Goal: Task Accomplishment & Management: Complete application form

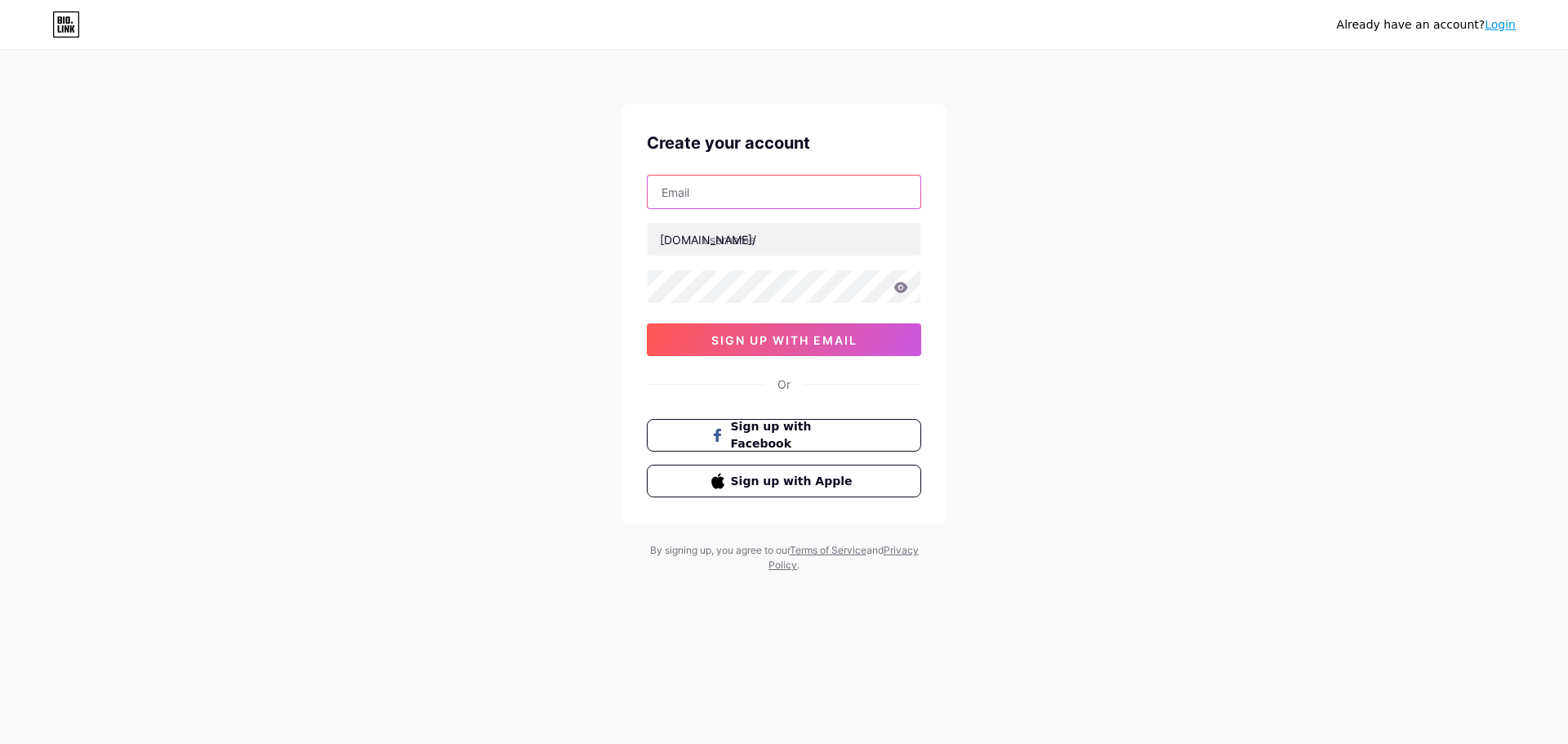
paste input "[EMAIL_ADDRESS][DOMAIN_NAME]"
type input "[EMAIL_ADDRESS][DOMAIN_NAME]"
paste input "propandpose"
type input "propandpose"
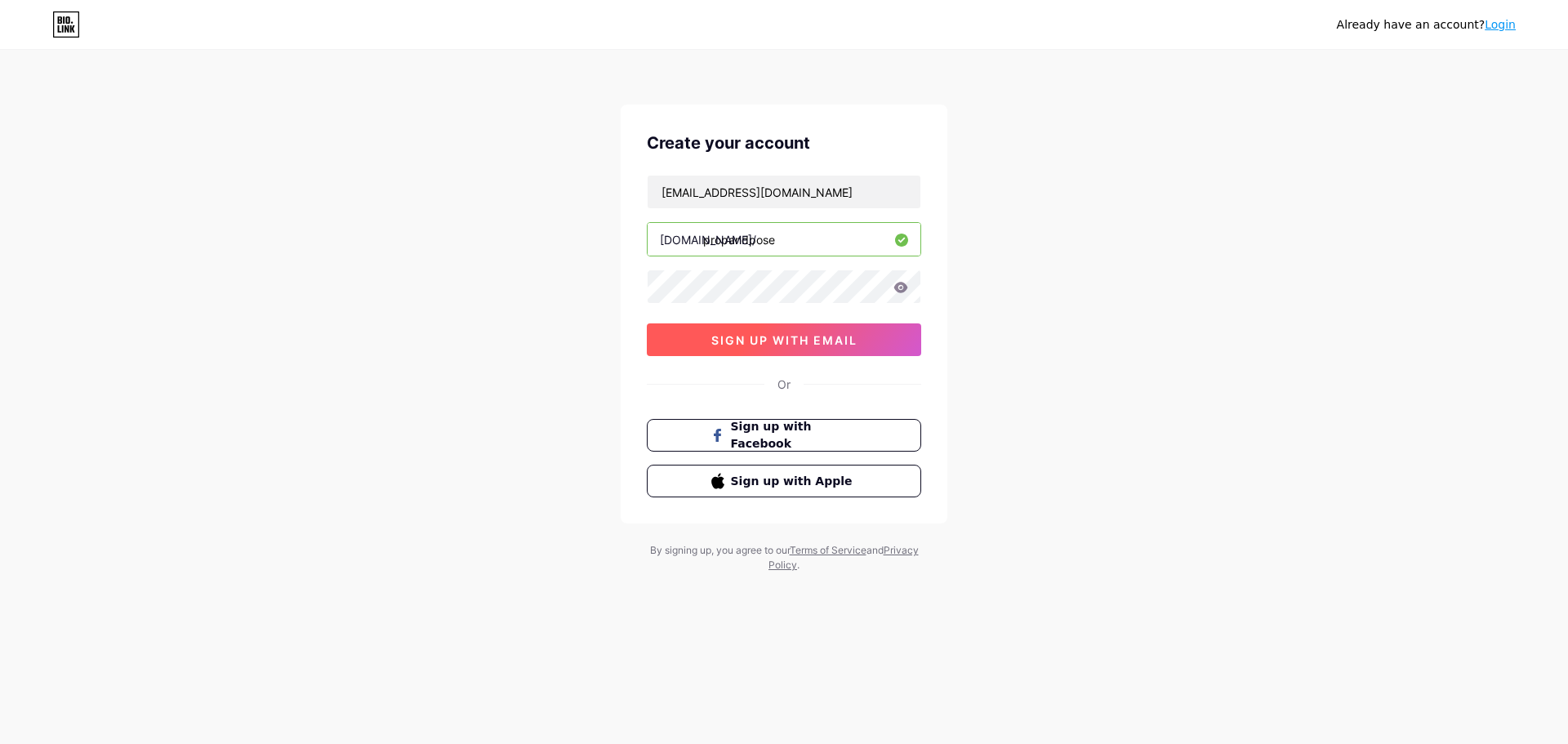
click at [704, 340] on button "sign up with email" at bounding box center [784, 340] width 275 height 33
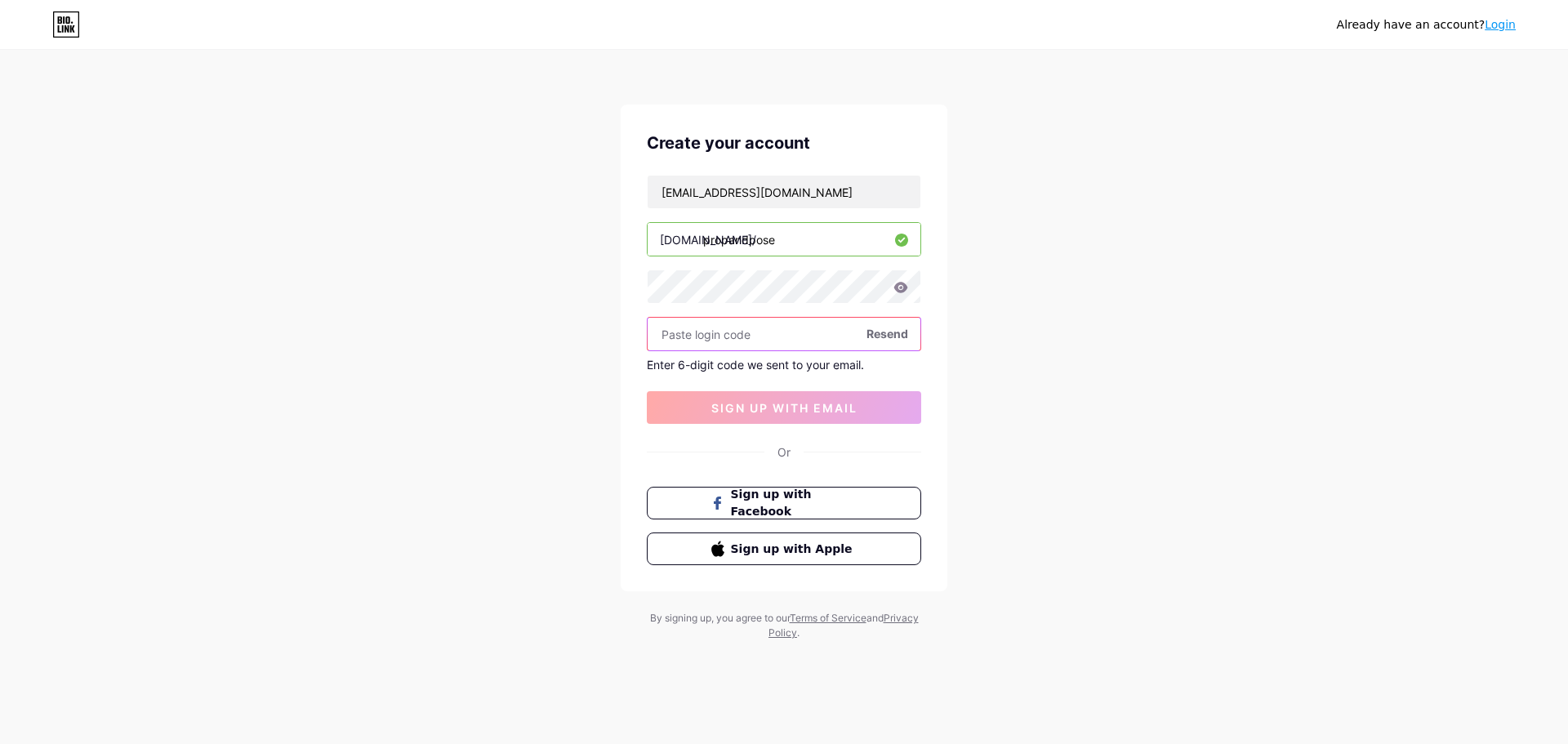
paste input "467154"
type input "467154"
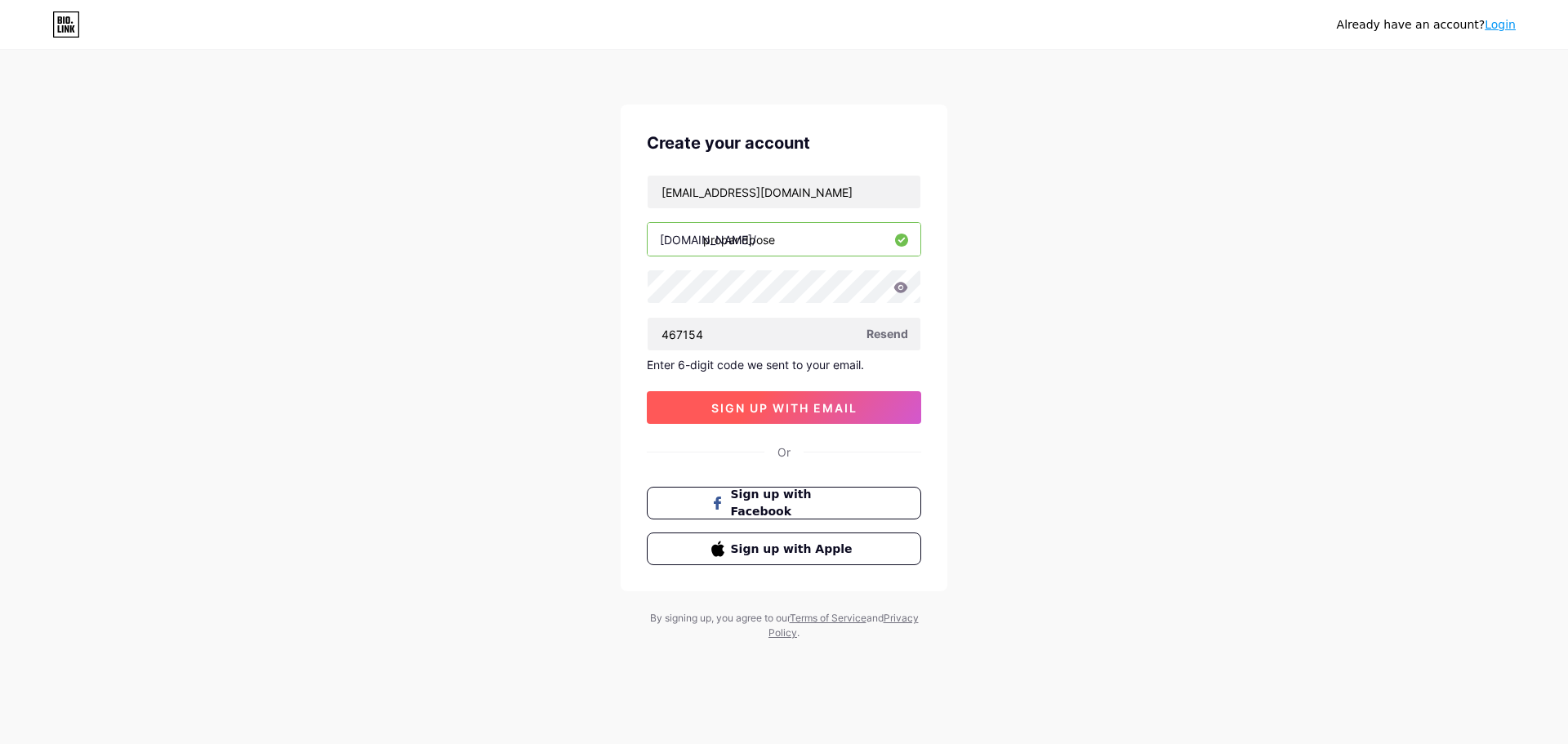
click at [729, 402] on span "sign up with email" at bounding box center [785, 408] width 146 height 14
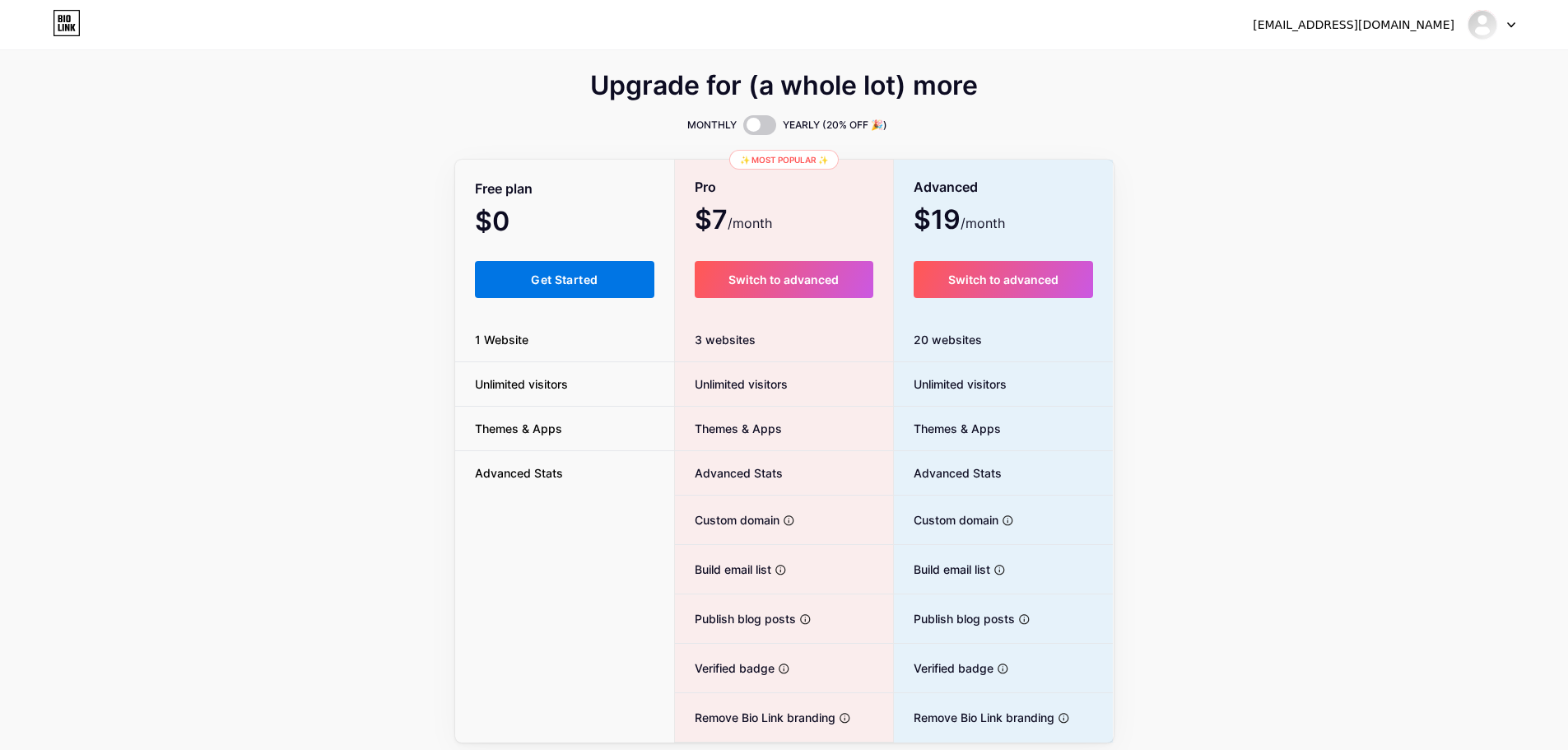
click at [588, 270] on button "Get Started" at bounding box center [565, 279] width 180 height 37
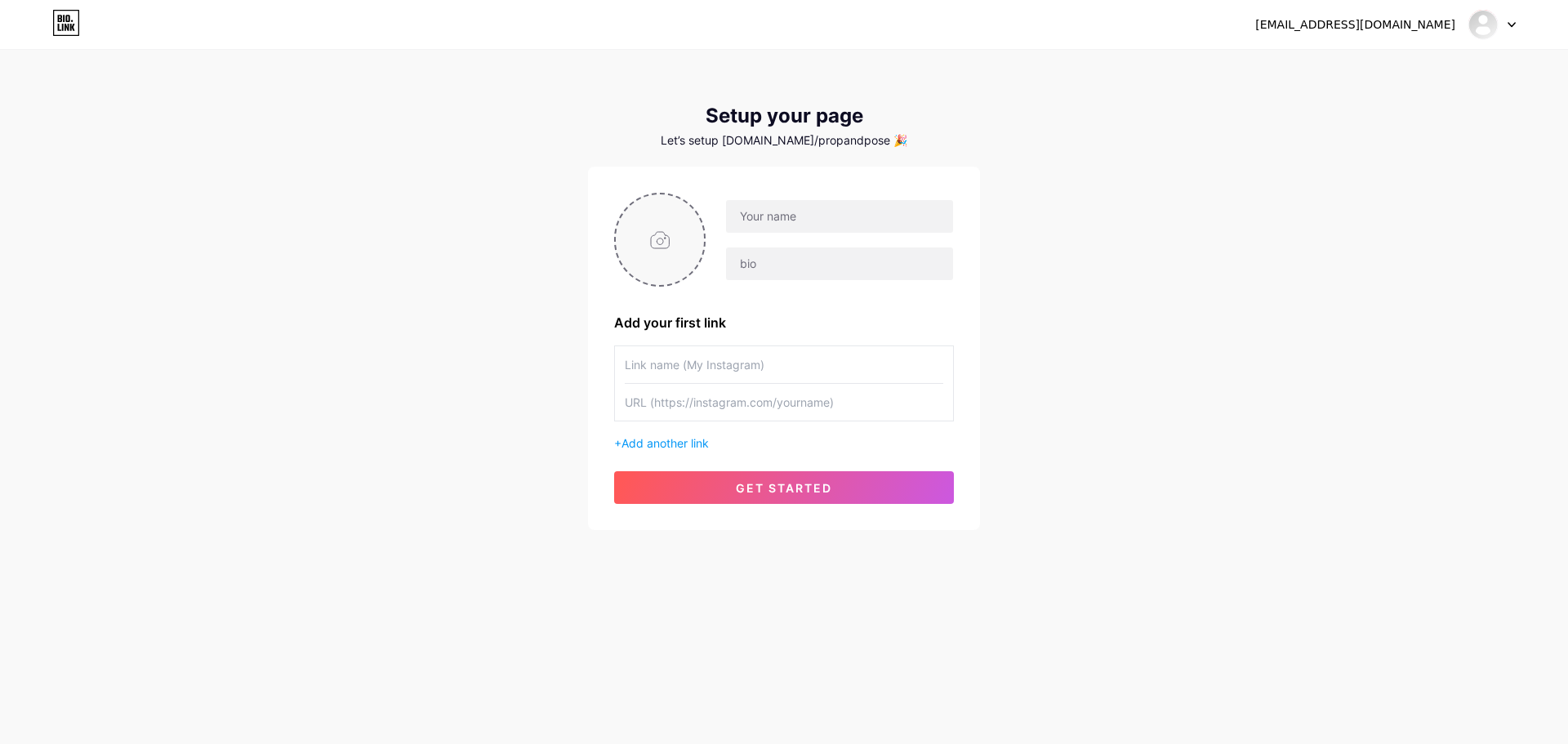
click at [657, 256] on input "file" at bounding box center [660, 240] width 88 height 90
type input "C:\fakepath\dsdjkhksdjh.jpg"
click at [767, 218] on input "text" at bounding box center [839, 216] width 227 height 33
paste input "Prop & Pose Photo Booths"
type input "Prop & Pose Photo Booths"
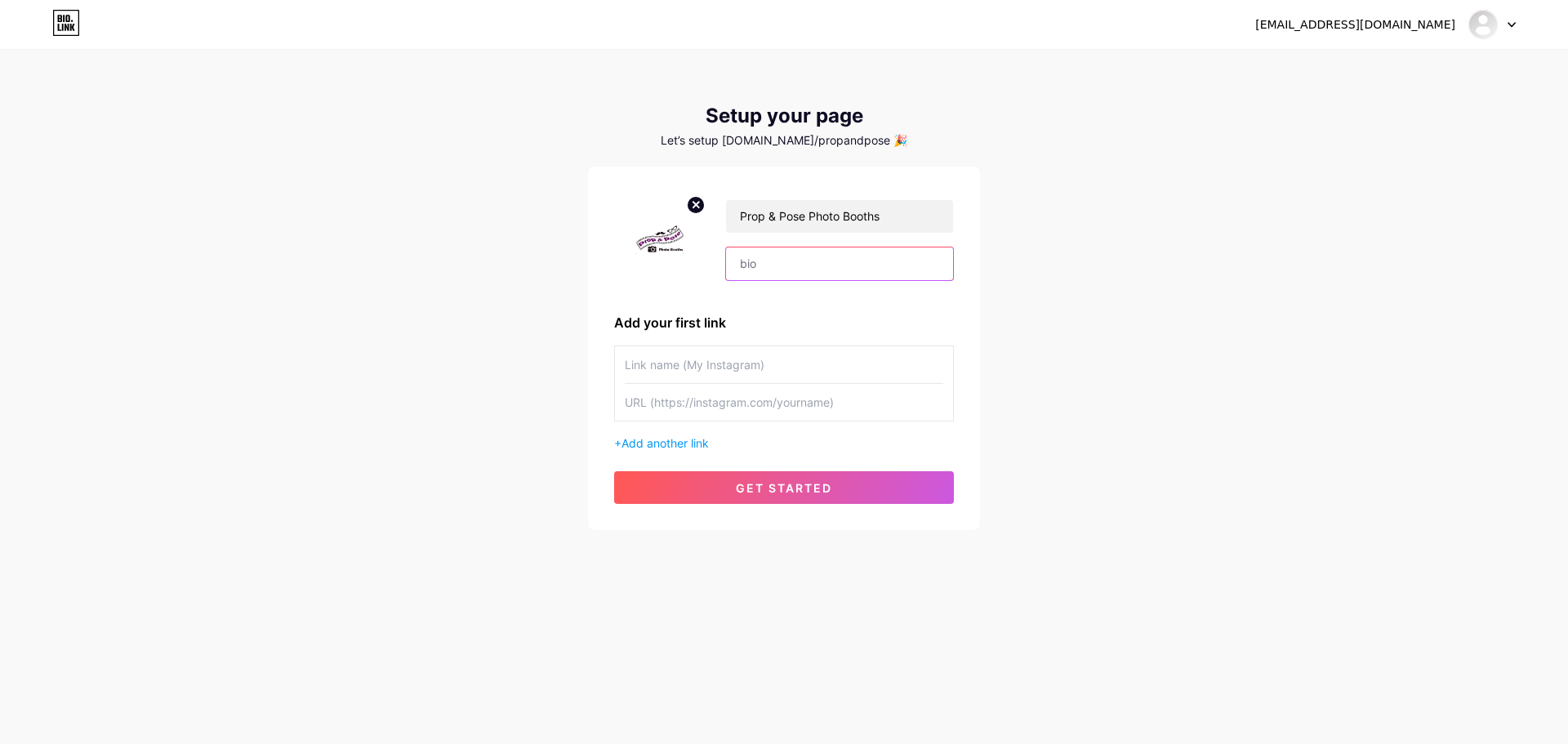
paste input "Rent a photo booth in [GEOGRAPHIC_DATA] from [DOMAIN_NAME] at a reasonable pric…"
type input "Rent a photo booth in [GEOGRAPHIC_DATA] from [DOMAIN_NAME] at a reasonable pric…"
click at [728, 373] on input "text" at bounding box center [784, 364] width 319 height 37
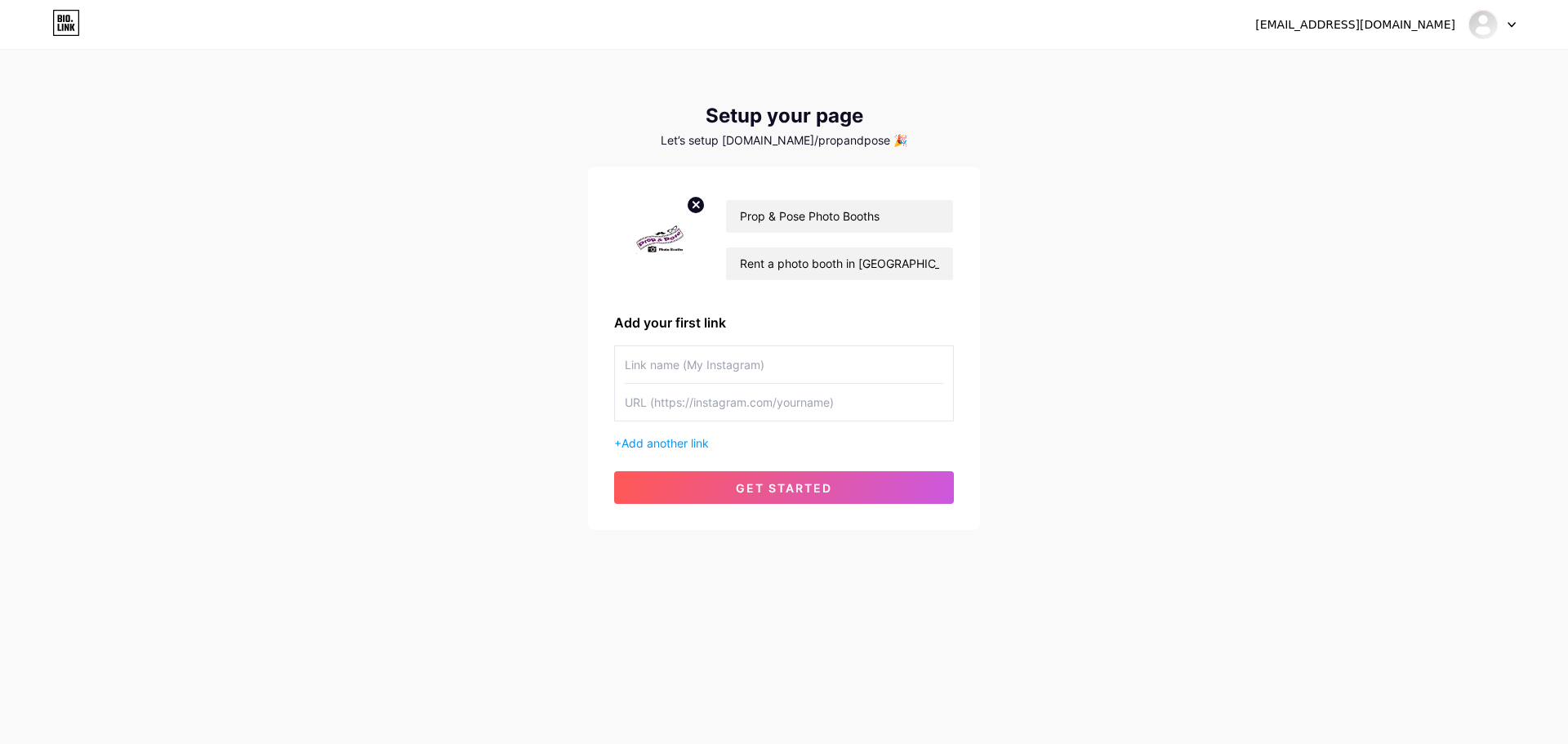
paste input "Photo Booth Costs [GEOGRAPHIC_DATA]"
type input "Photo Booth Costs [GEOGRAPHIC_DATA]"
